Goal: Navigation & Orientation: Find specific page/section

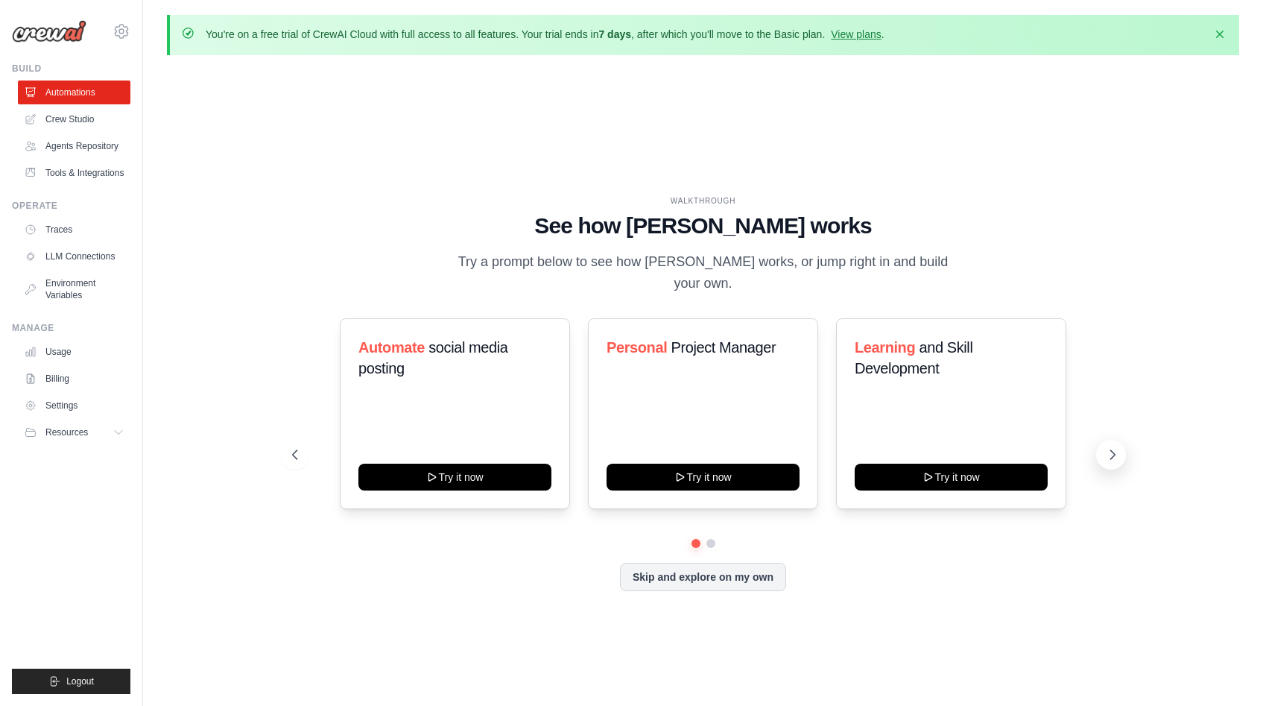
click at [1109, 447] on icon at bounding box center [1112, 454] width 15 height 15
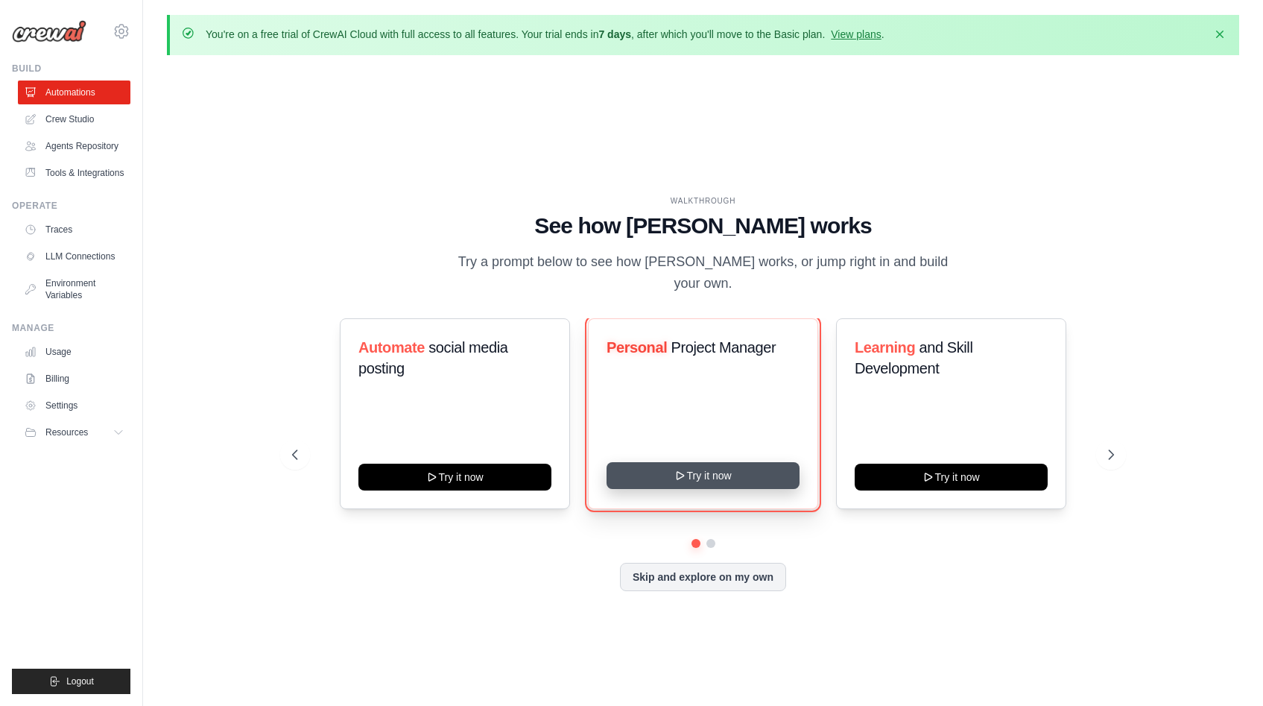
click at [713, 462] on button "Try it now" at bounding box center [702, 475] width 193 height 27
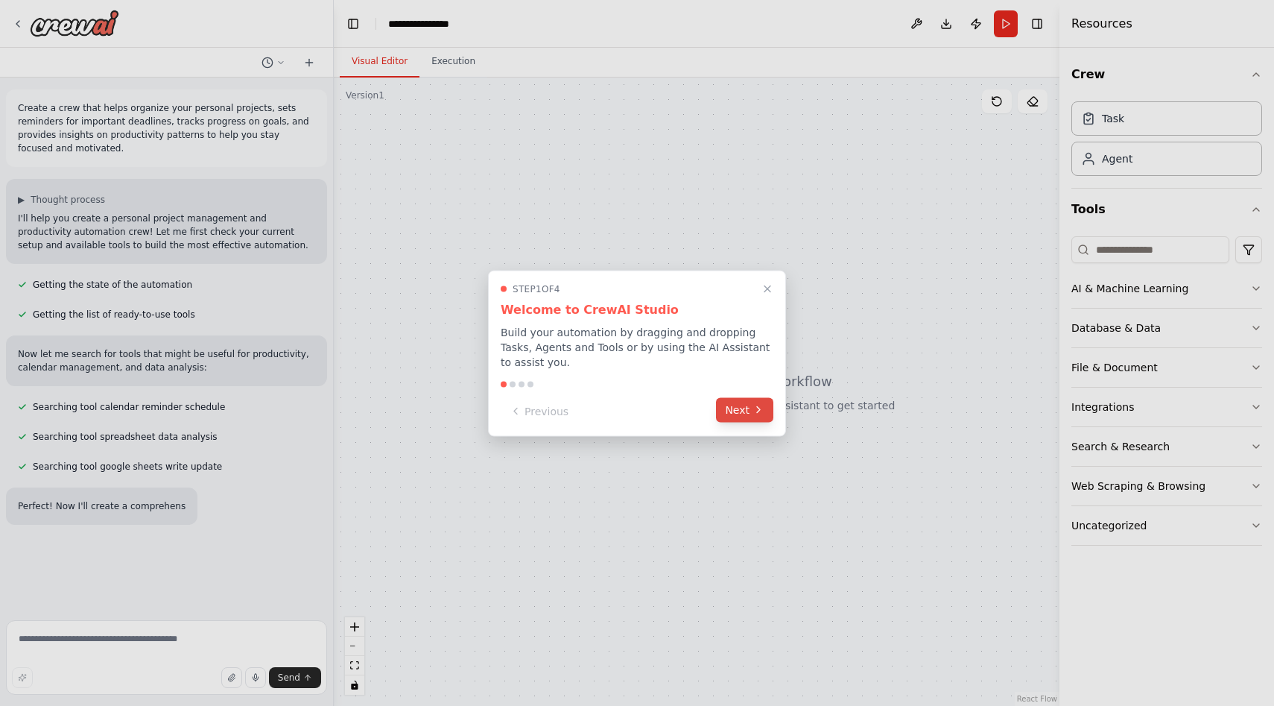
click at [753, 412] on icon at bounding box center [759, 410] width 12 height 12
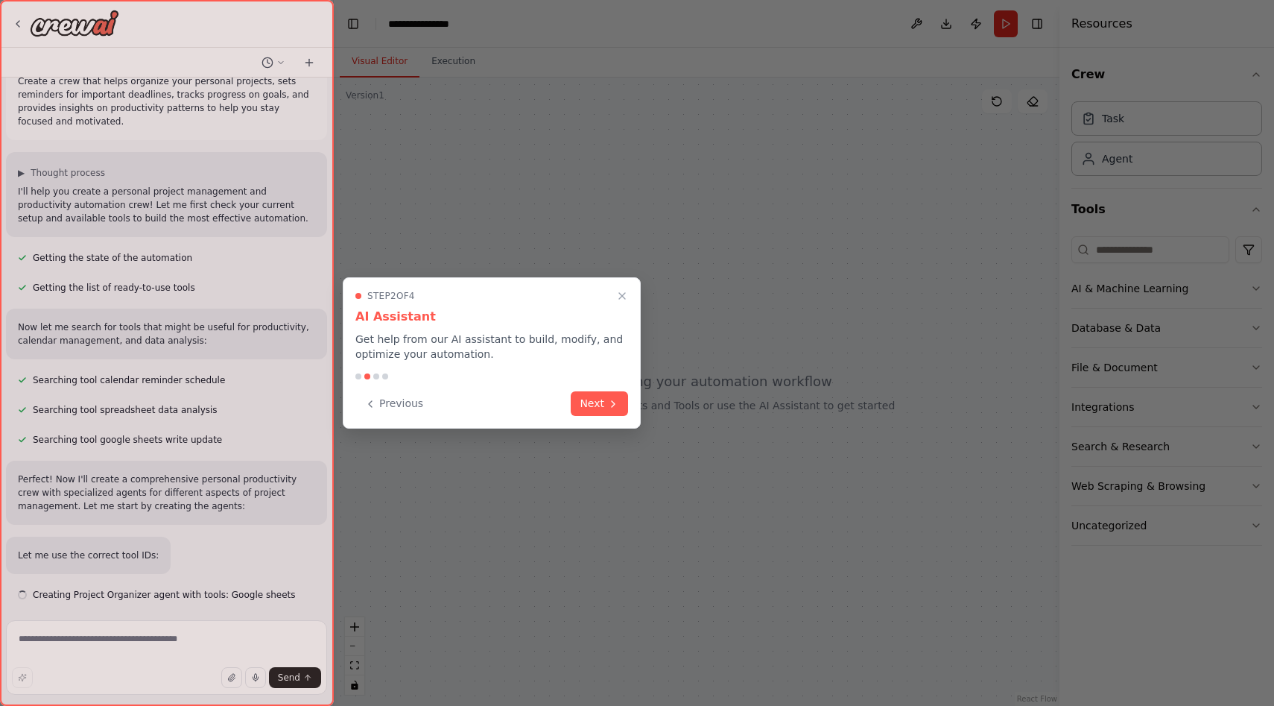
scroll to position [28, 0]
click at [605, 402] on button "Next" at bounding box center [599, 402] width 57 height 25
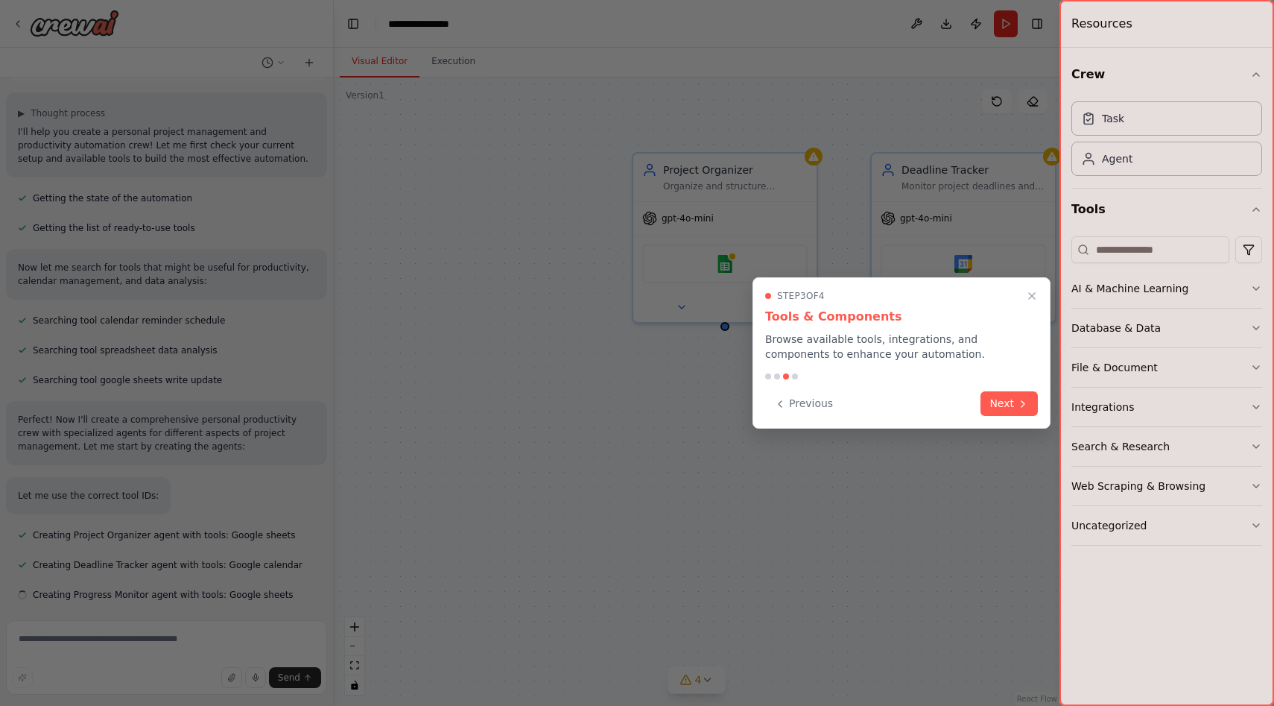
scroll to position [87, 0]
click at [1009, 407] on button "Next" at bounding box center [1008, 402] width 57 height 25
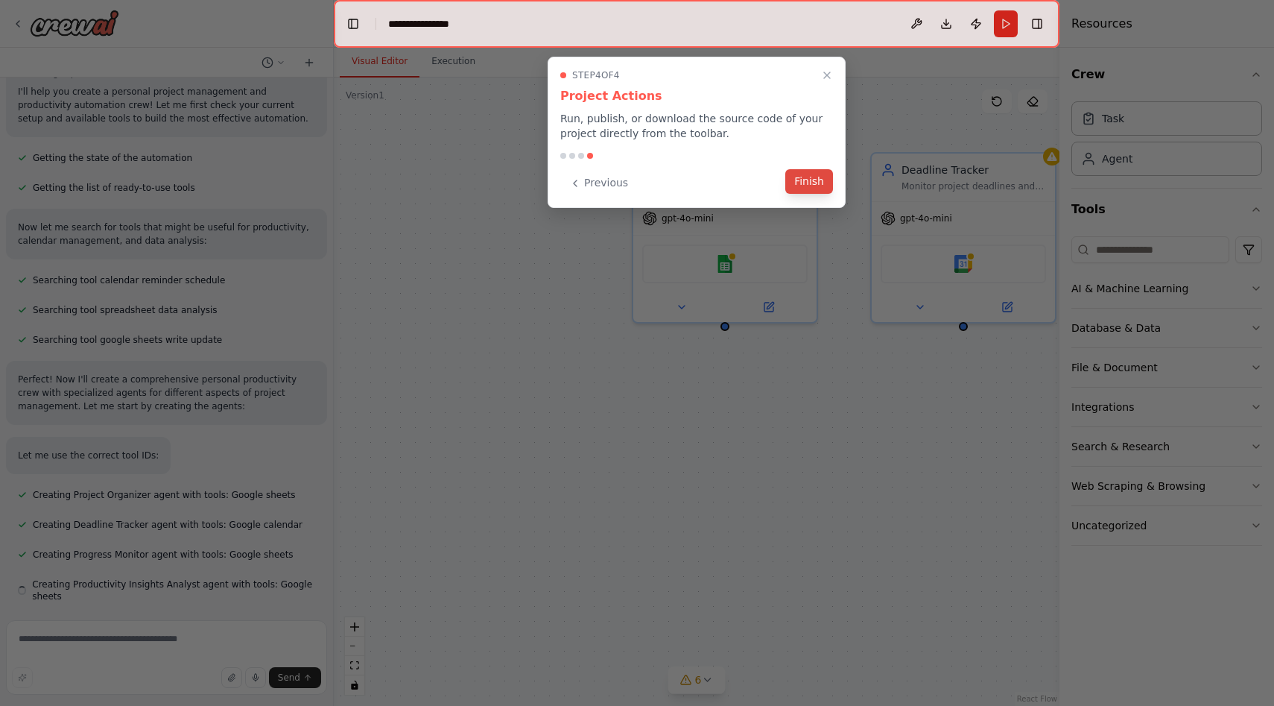
scroll to position [129, 0]
click at [808, 177] on button "Finish" at bounding box center [809, 181] width 48 height 25
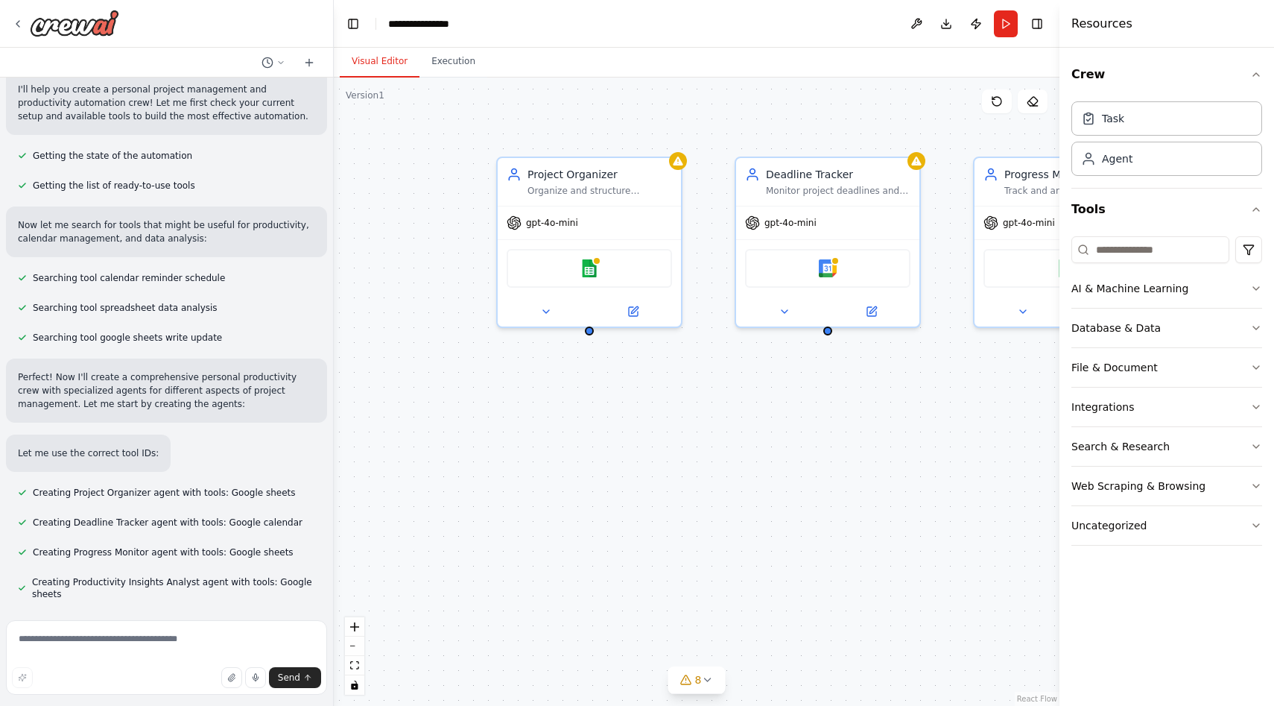
drag, startPoint x: 901, startPoint y: 447, endPoint x: 645, endPoint y: 443, distance: 255.6
click at [643, 445] on div "Project Organizer Organize and structure personal projects by breaking them dow…" at bounding box center [697, 391] width 726 height 628
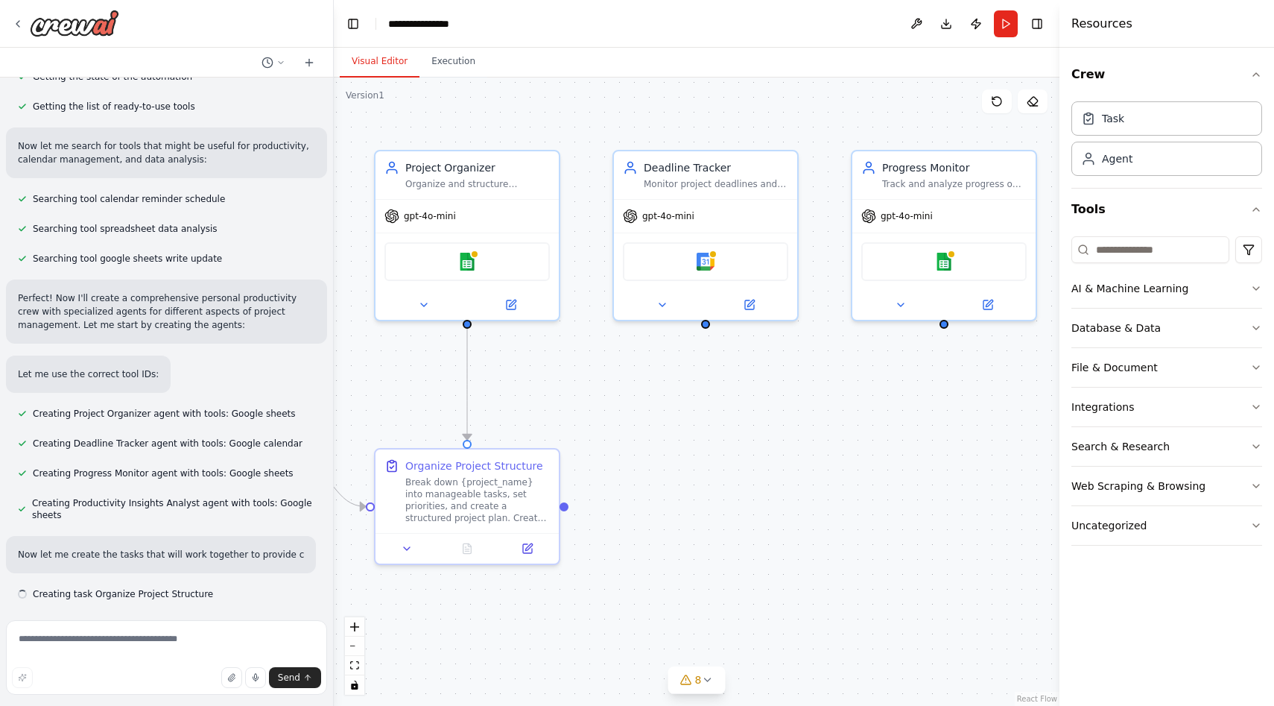
scroll to position [221, 0]
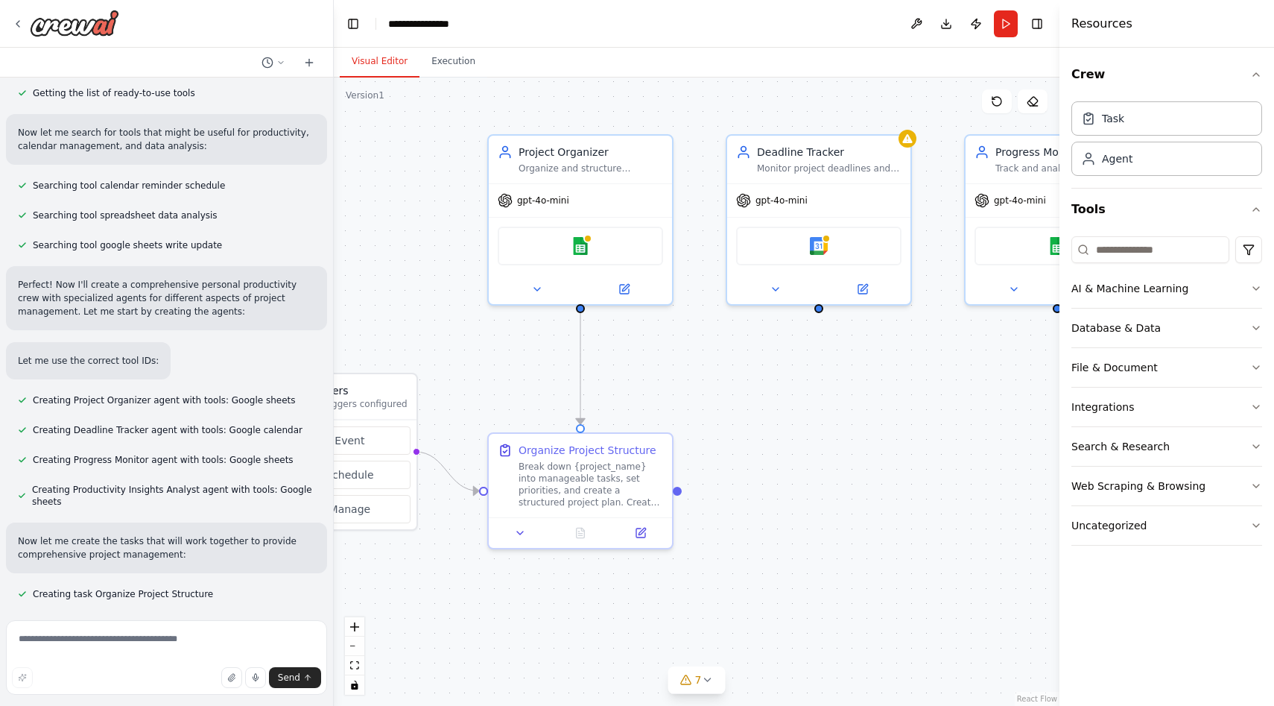
drag, startPoint x: 699, startPoint y: 457, endPoint x: 812, endPoint y: 441, distance: 114.3
click at [812, 441] on div ".deletable-edge-delete-btn { width: 20px; height: 20px; border: 0px solid #ffff…" at bounding box center [697, 391] width 726 height 628
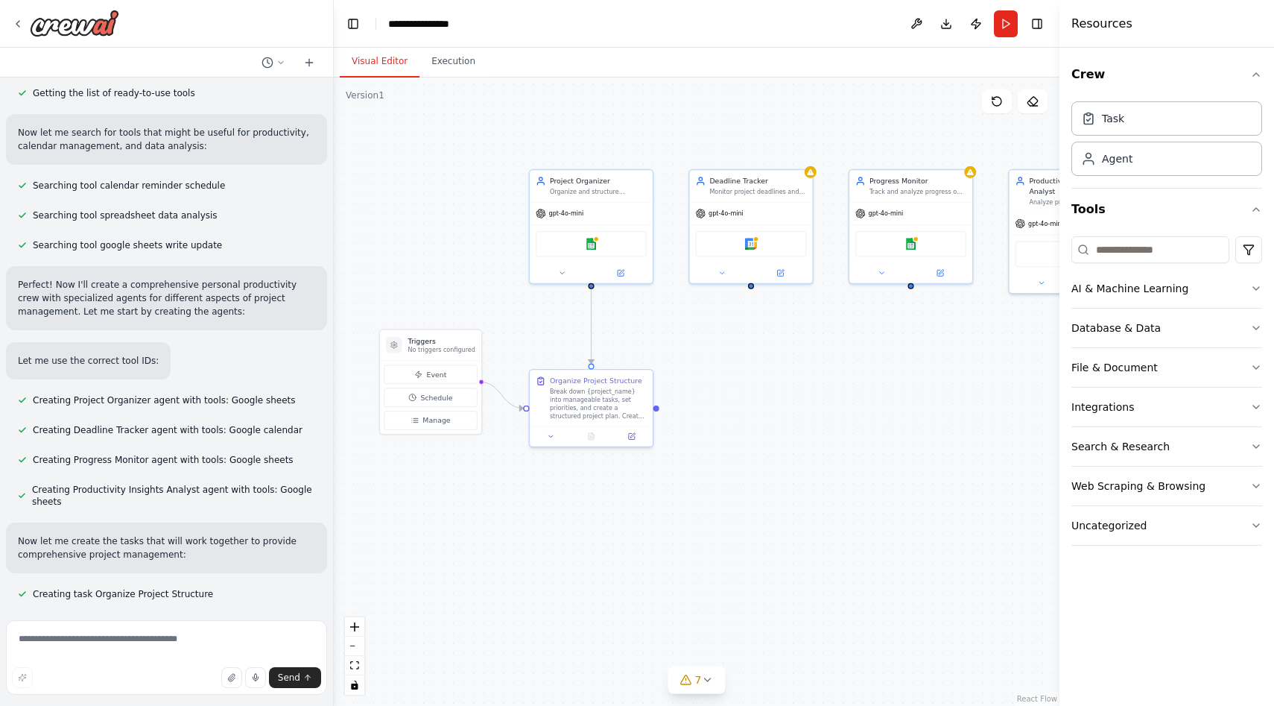
scroll to position [251, 0]
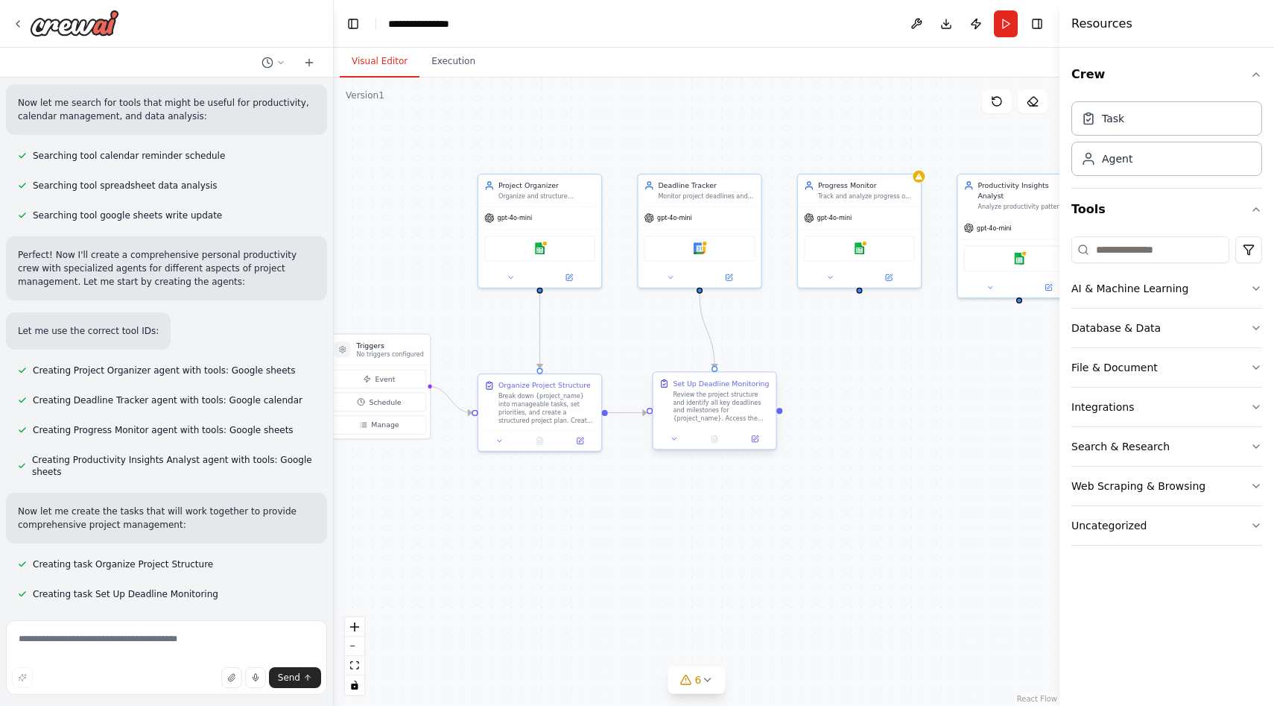
drag, startPoint x: 816, startPoint y: 442, endPoint x: 700, endPoint y: 380, distance: 131.0
click at [699, 380] on div ".deletable-edge-delete-btn { width: 20px; height: 20px; border: 0px solid #ffff…" at bounding box center [697, 391] width 726 height 628
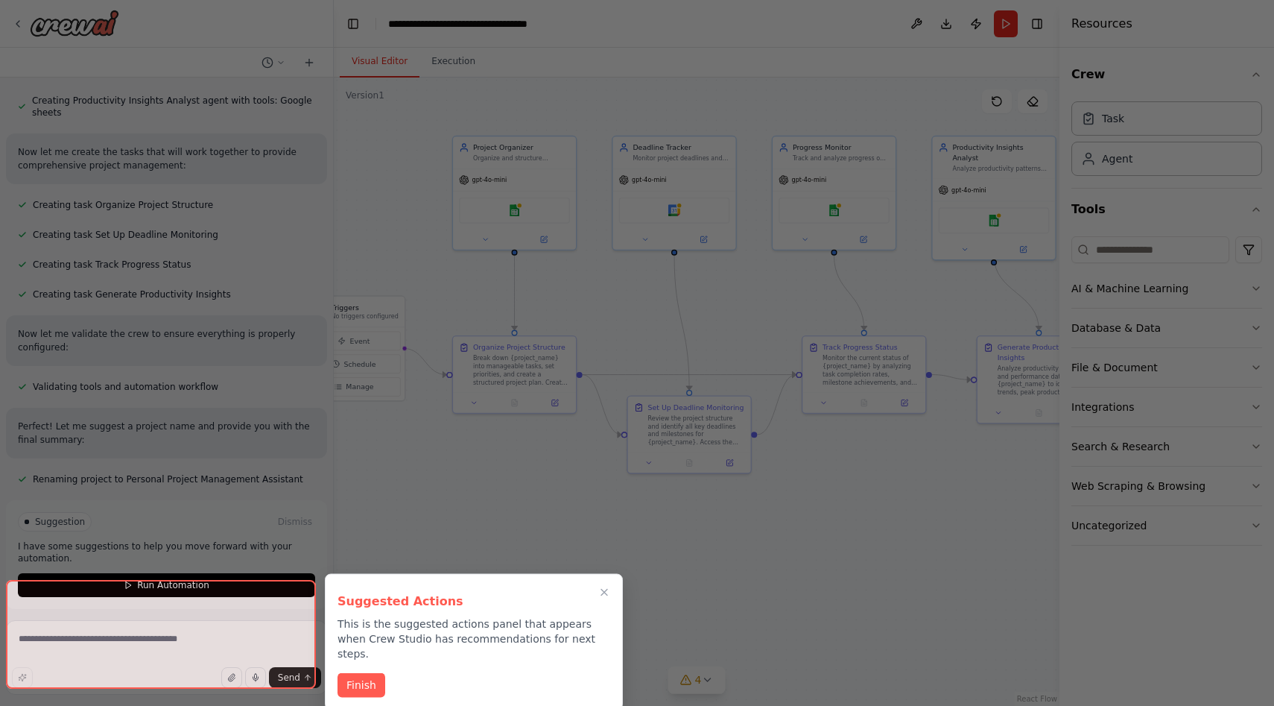
scroll to position [616, 0]
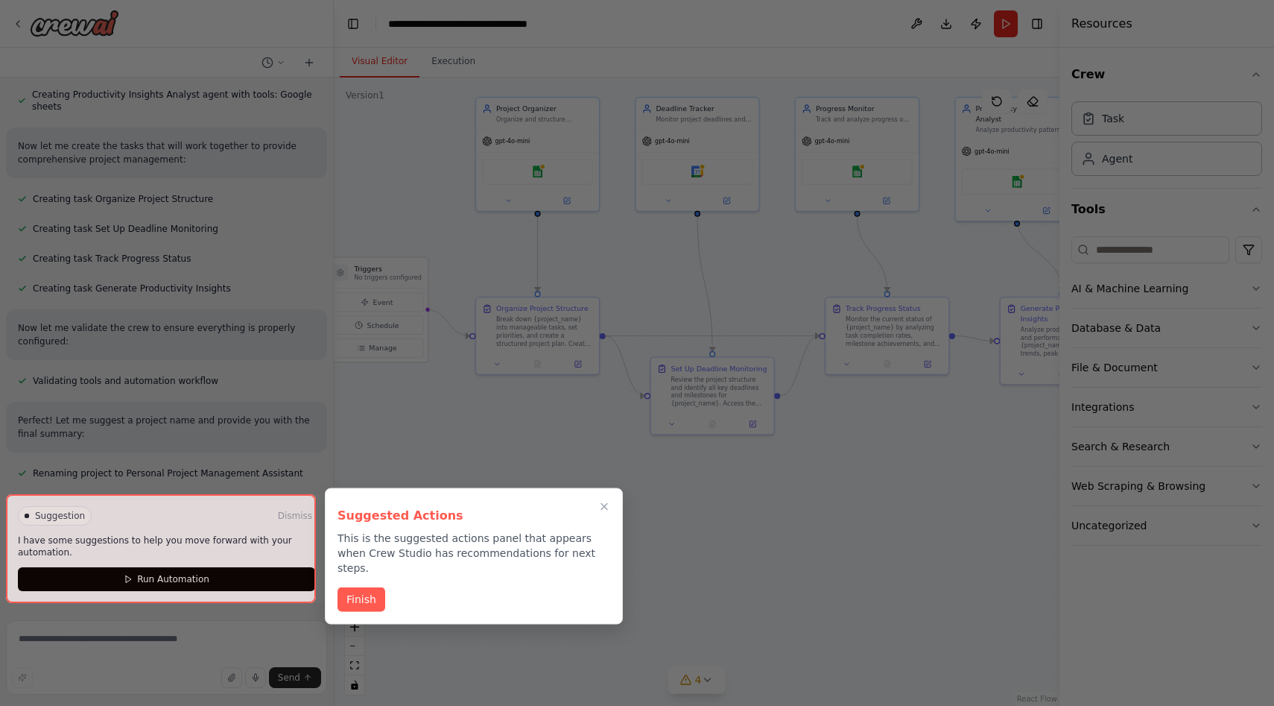
drag, startPoint x: 882, startPoint y: 560, endPoint x: 880, endPoint y: 483, distance: 76.8
click at [880, 483] on div "Create a crew that helps organize your personal projects, sets reminders for im…" at bounding box center [637, 353] width 1274 height 706
click at [608, 503] on icon "Close walkthrough" at bounding box center [604, 506] width 13 height 13
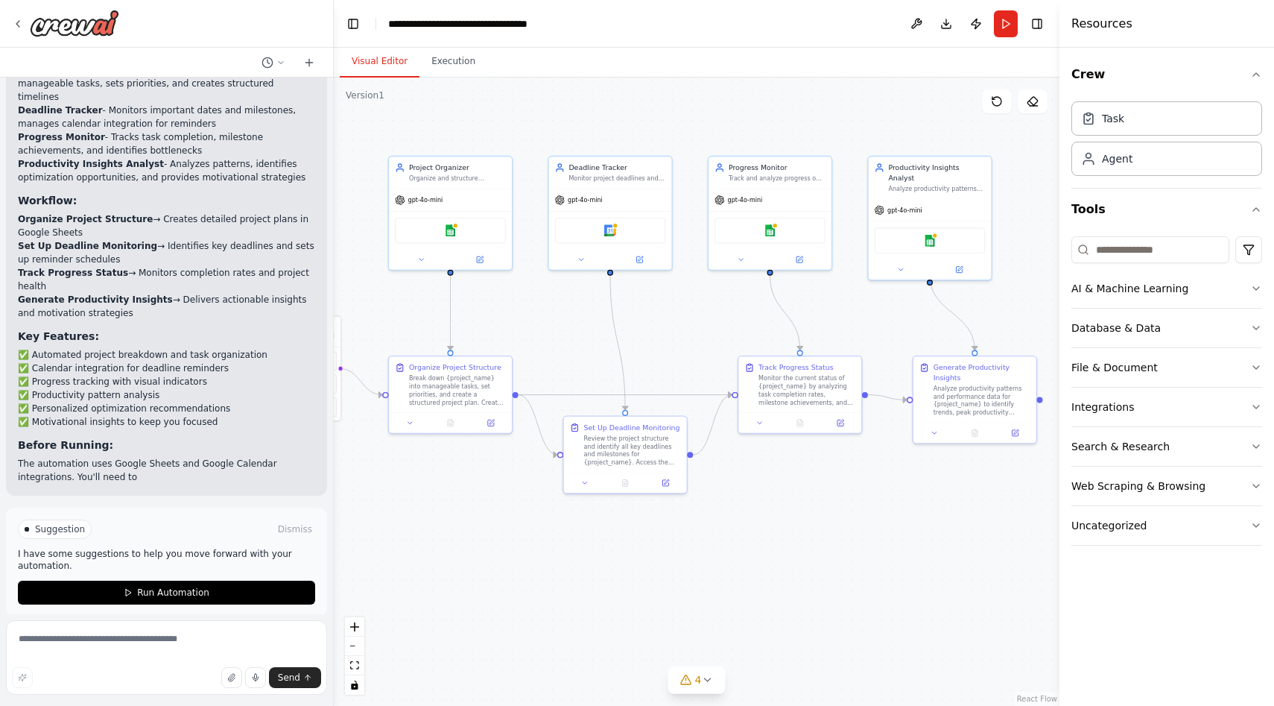
drag, startPoint x: 847, startPoint y: 452, endPoint x: 760, endPoint y: 511, distance: 105.2
click at [760, 511] on div ".deletable-edge-delete-btn { width: 20px; height: 20px; border: 0px solid #ffff…" at bounding box center [697, 391] width 726 height 628
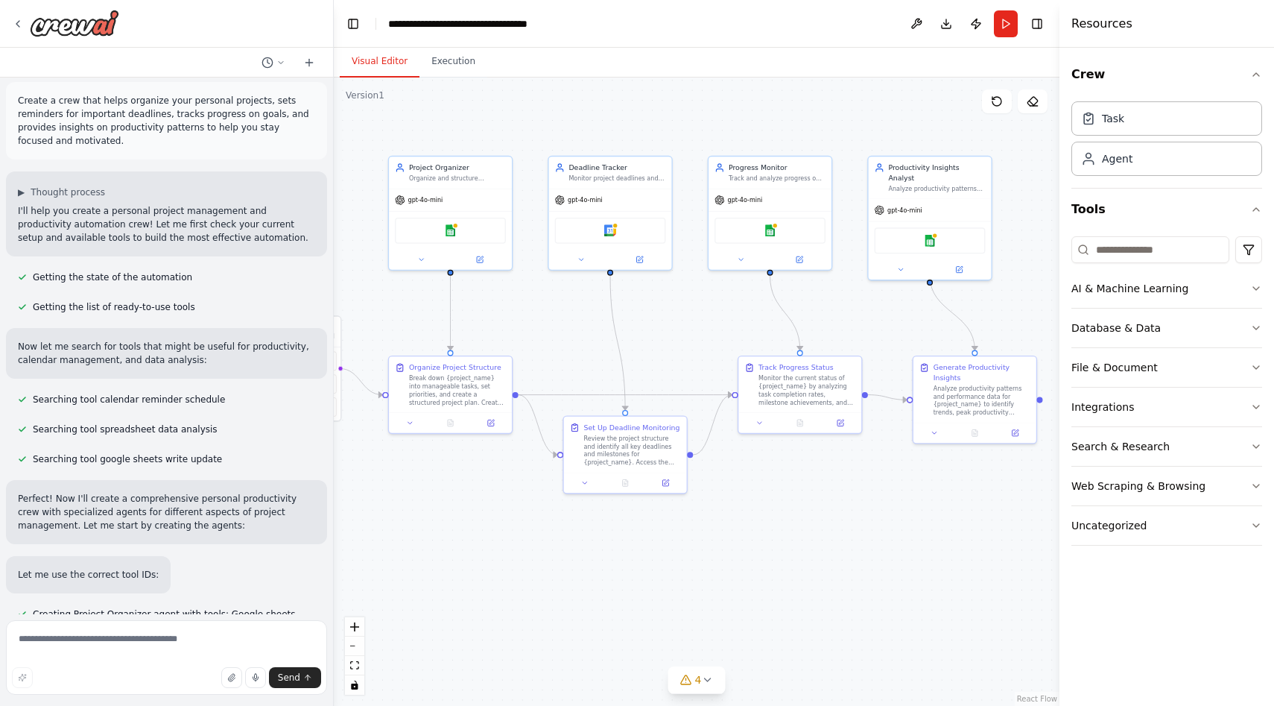
scroll to position [0, 0]
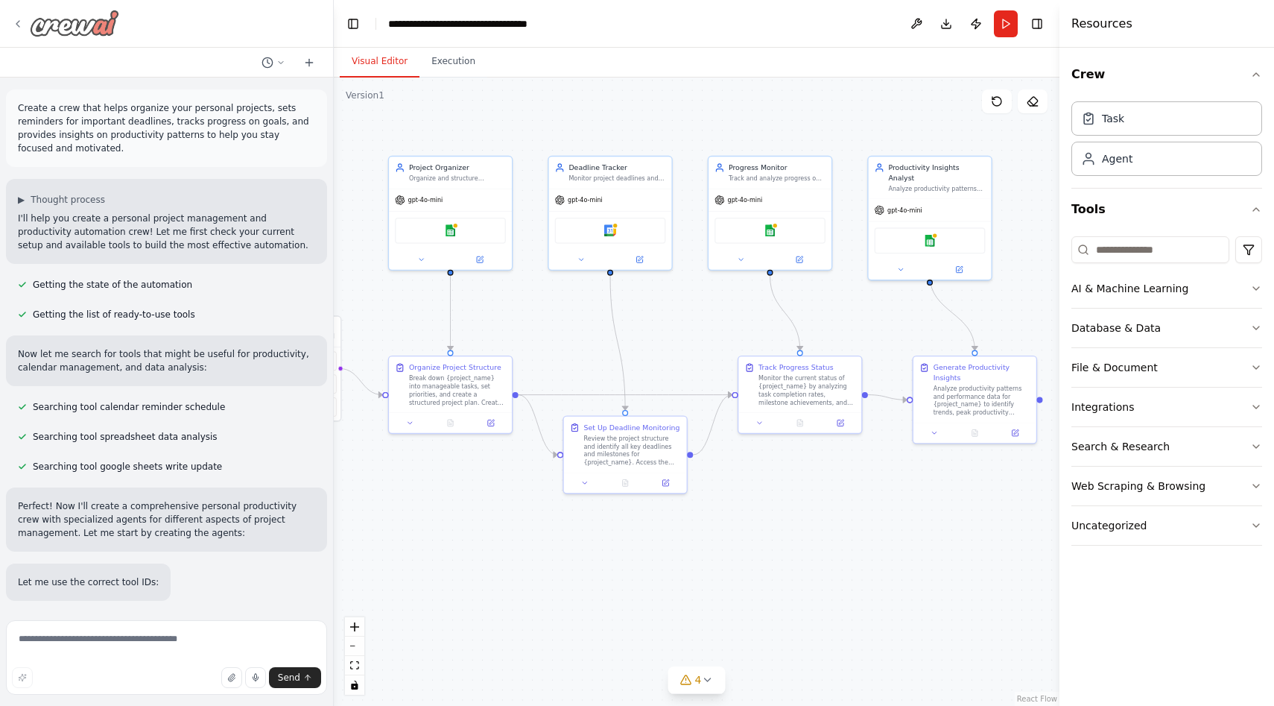
click at [19, 31] on div at bounding box center [65, 23] width 107 height 27
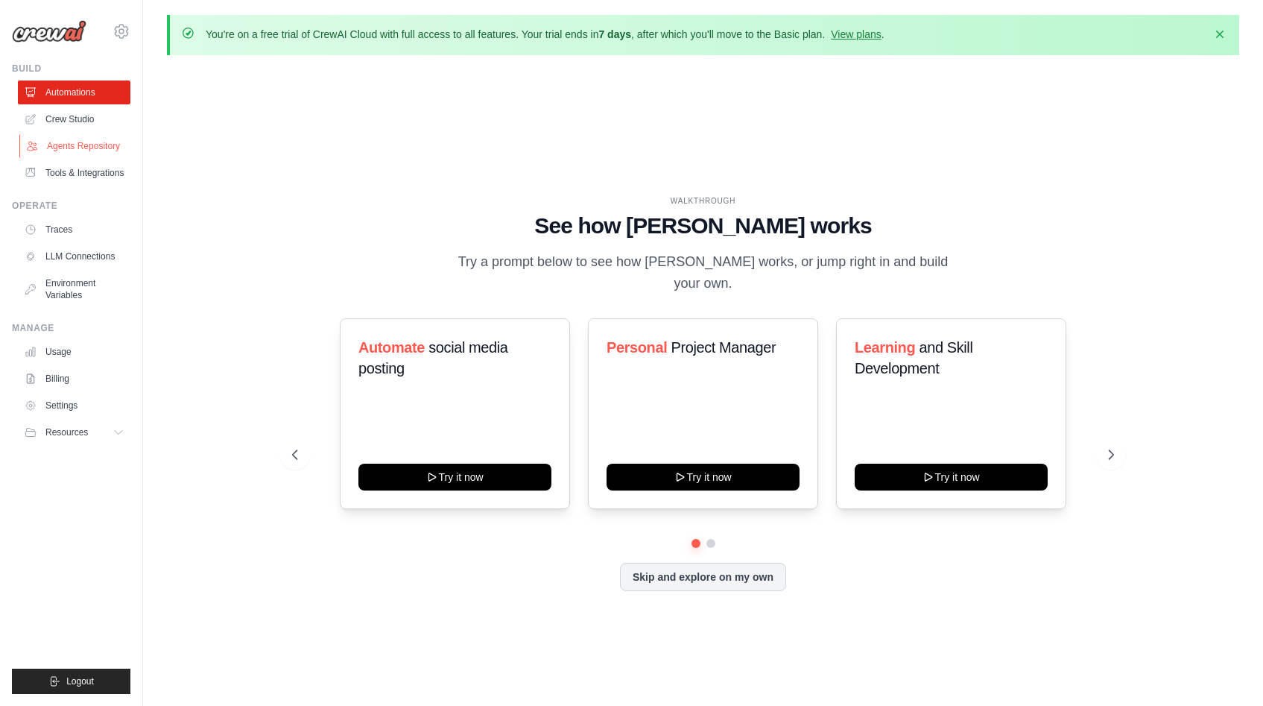
click at [84, 149] on link "Agents Repository" at bounding box center [75, 146] width 113 height 24
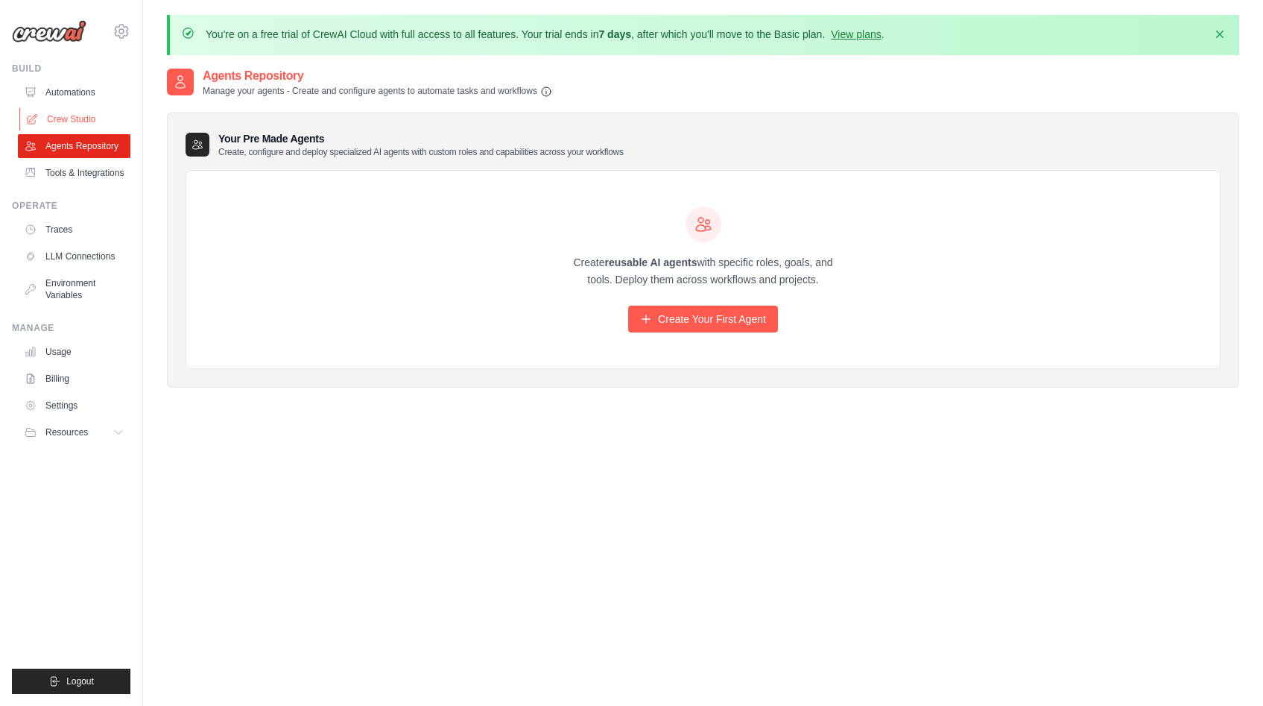
click at [81, 113] on link "Crew Studio" at bounding box center [75, 119] width 113 height 24
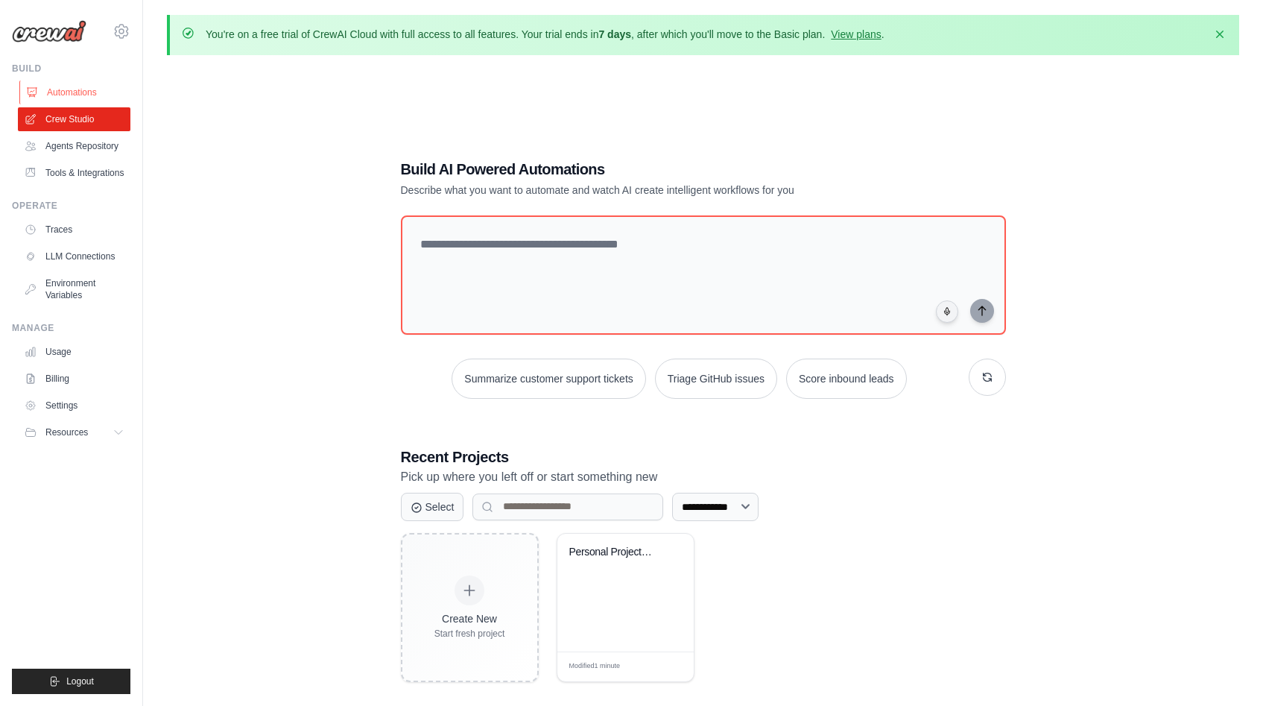
click at [75, 90] on link "Automations" at bounding box center [75, 92] width 113 height 24
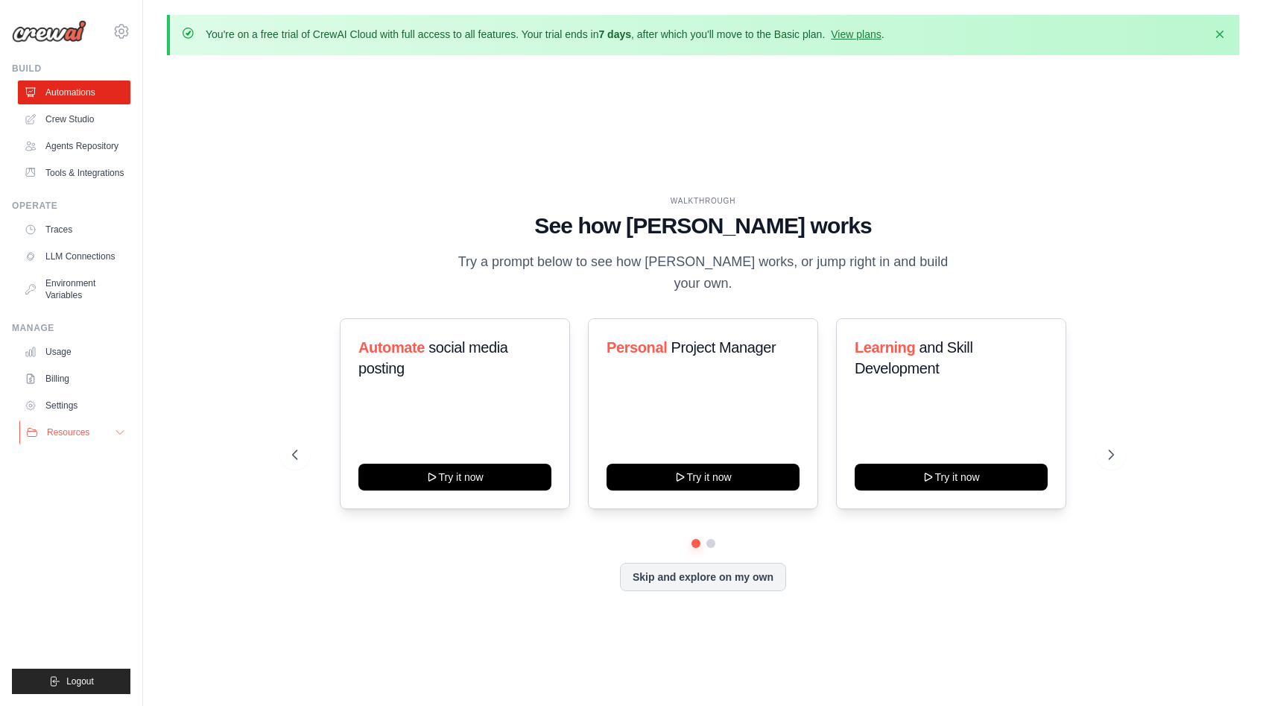
click at [88, 429] on span "Resources" at bounding box center [68, 432] width 42 height 12
click at [71, 675] on span "Logout" at bounding box center [80, 681] width 28 height 12
